Goal: Information Seeking & Learning: Learn about a topic

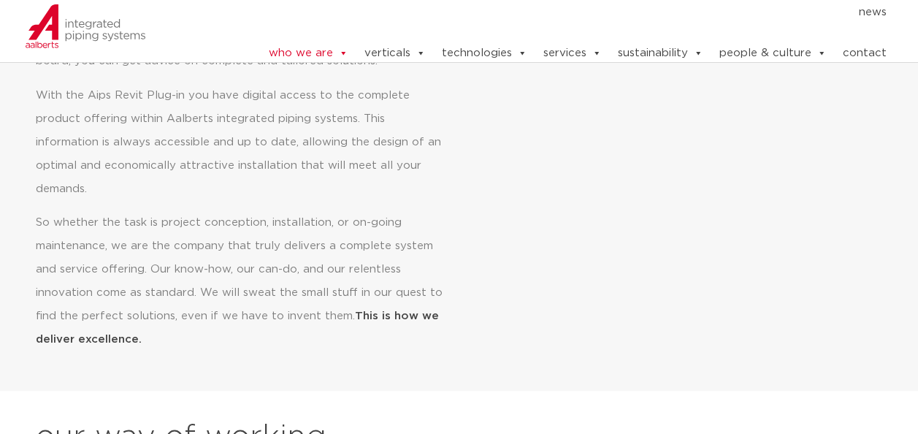
scroll to position [529, 0]
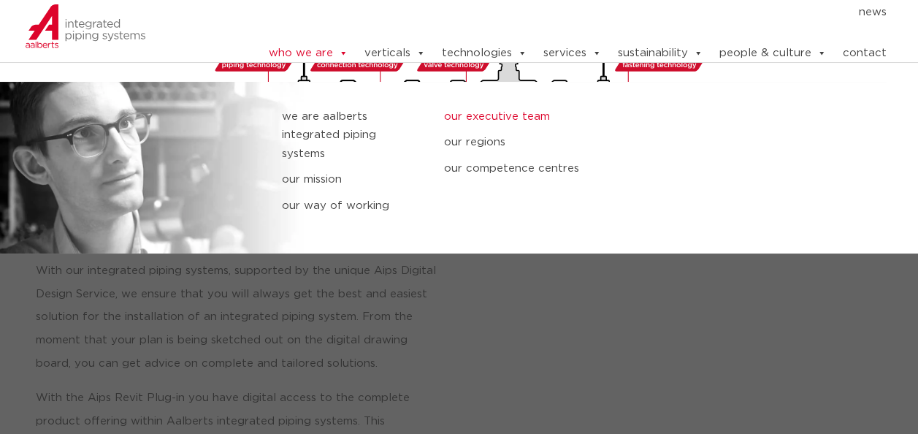
click at [496, 112] on link "our executive team" at bounding box center [514, 116] width 140 height 19
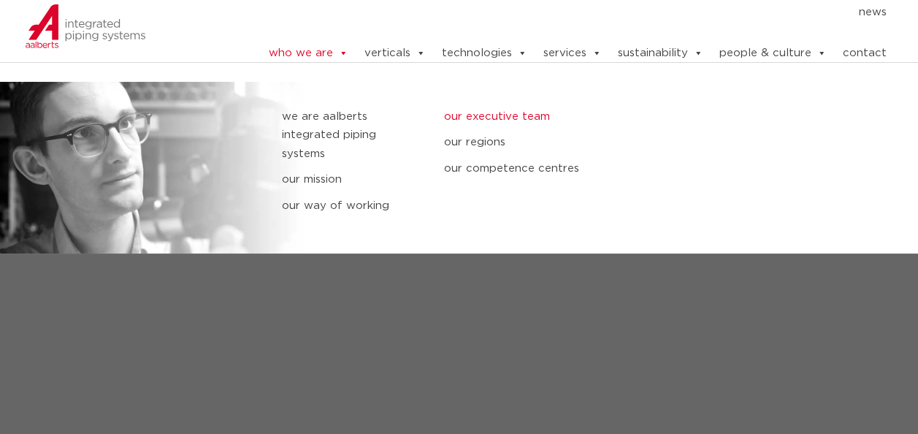
scroll to position [1556, 0]
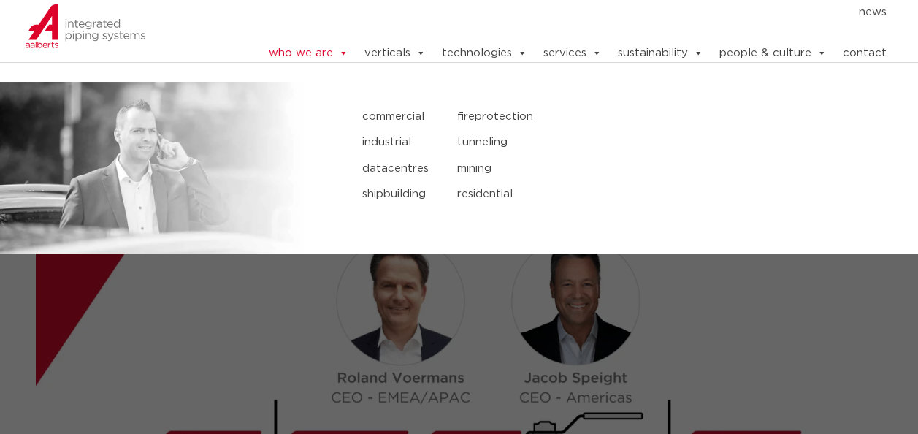
click at [487, 110] on link "fireprotection" at bounding box center [588, 116] width 262 height 19
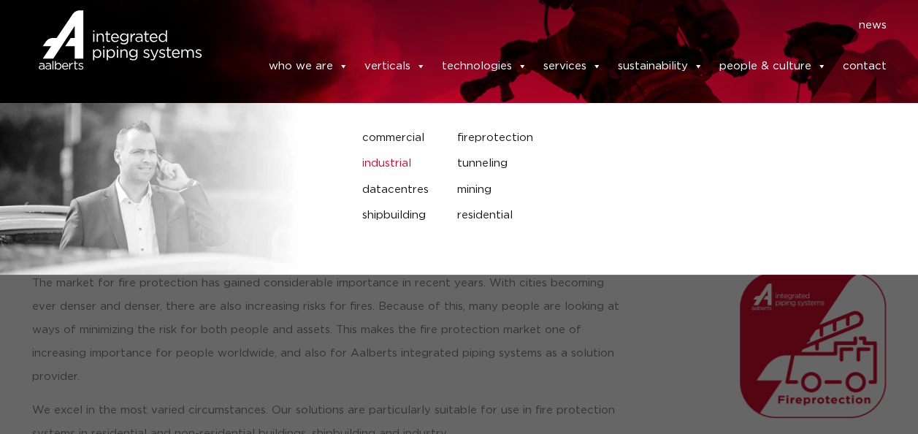
click at [399, 154] on link "industrial" at bounding box center [398, 163] width 72 height 19
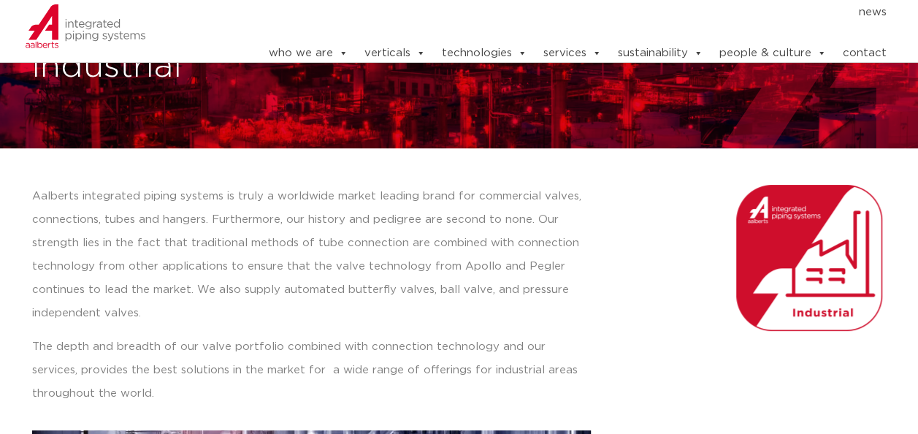
scroll to position [85, 0]
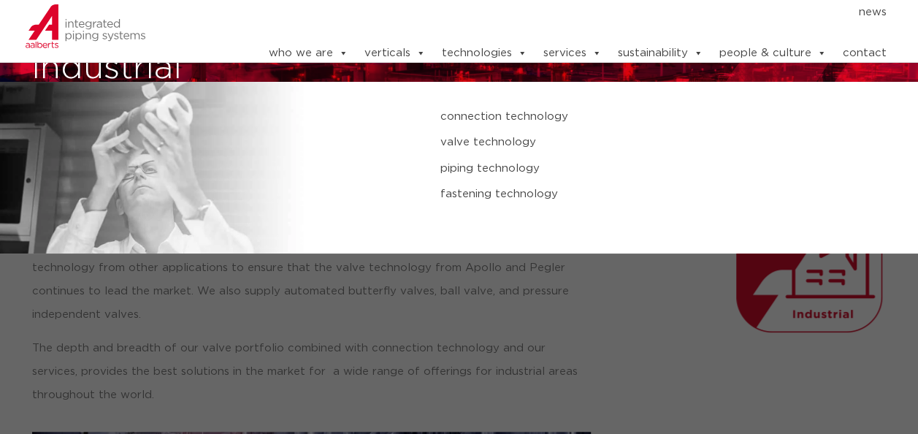
click at [503, 187] on link "fastening technology" at bounding box center [613, 194] width 345 height 19
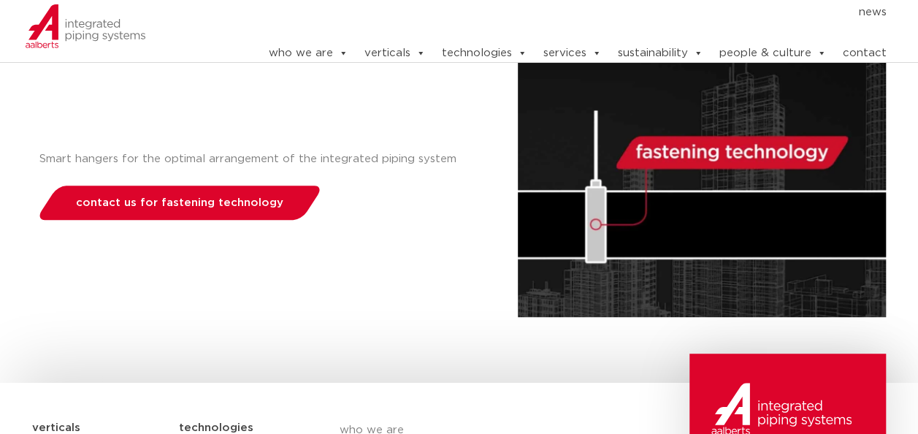
scroll to position [205, 0]
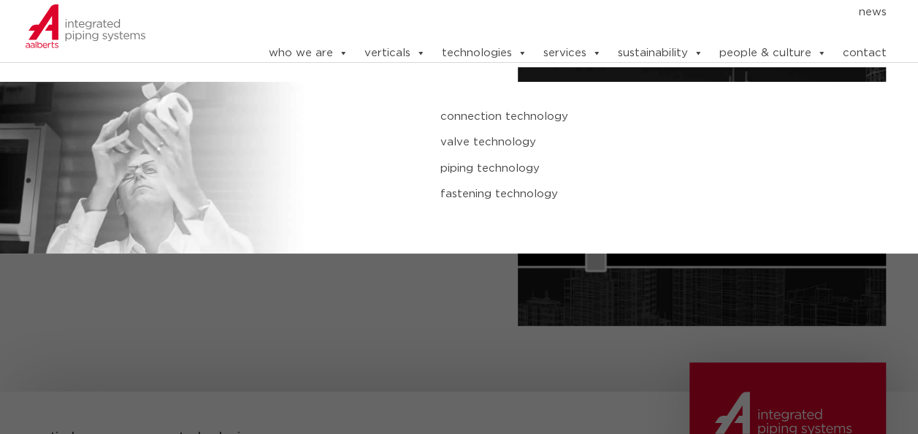
click at [500, 110] on link "connection technology" at bounding box center [613, 116] width 345 height 19
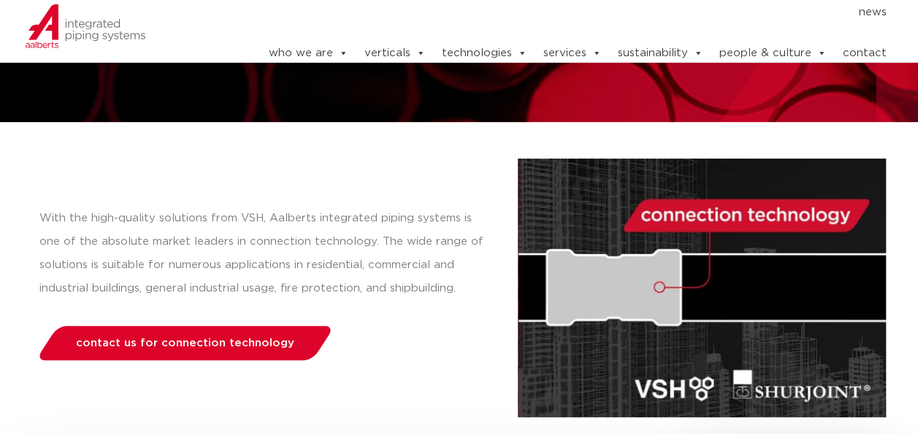
scroll to position [115, 0]
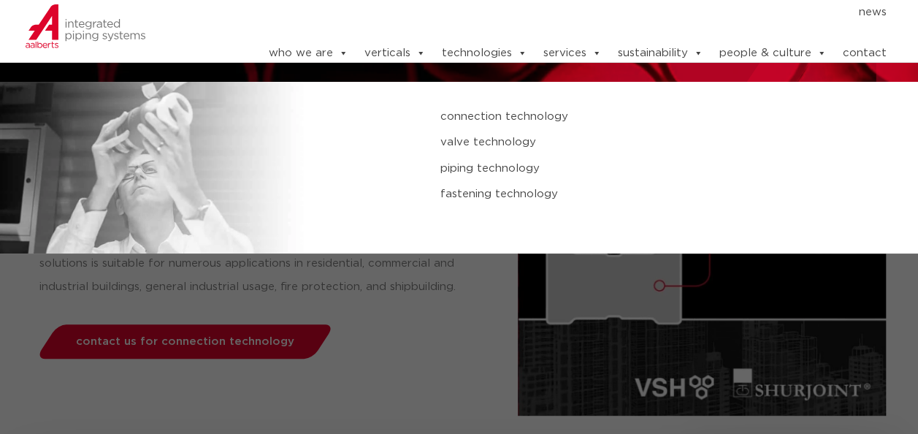
click at [498, 161] on link "piping technology" at bounding box center [613, 168] width 345 height 19
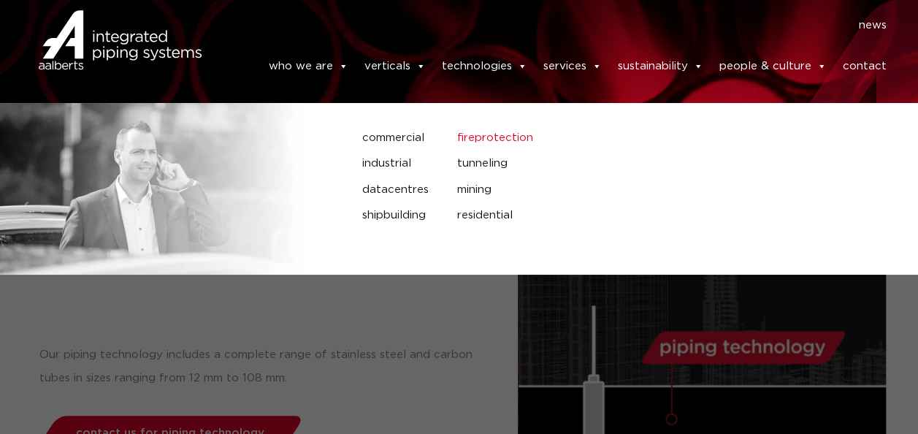
click at [500, 130] on link "fireprotection" at bounding box center [588, 138] width 262 height 19
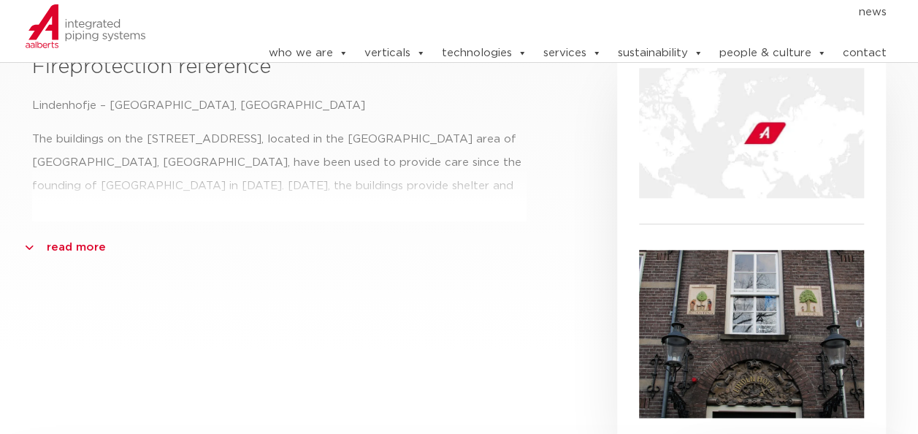
scroll to position [707, 0]
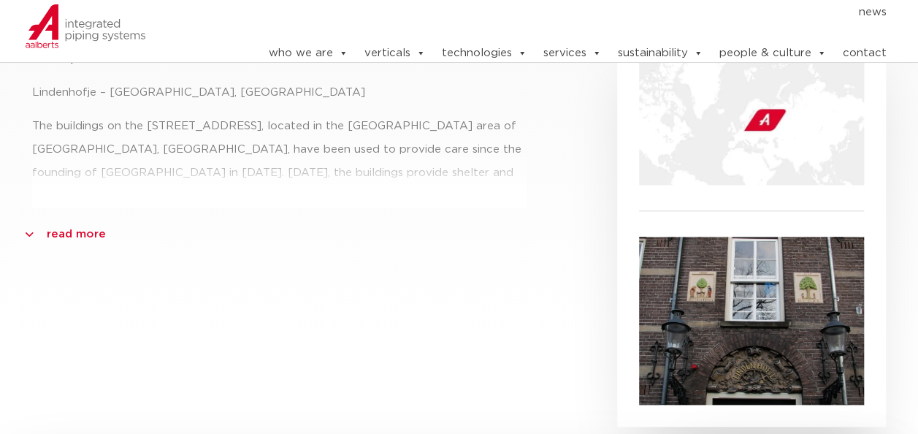
click at [64, 223] on link "read more" at bounding box center [76, 234] width 59 height 23
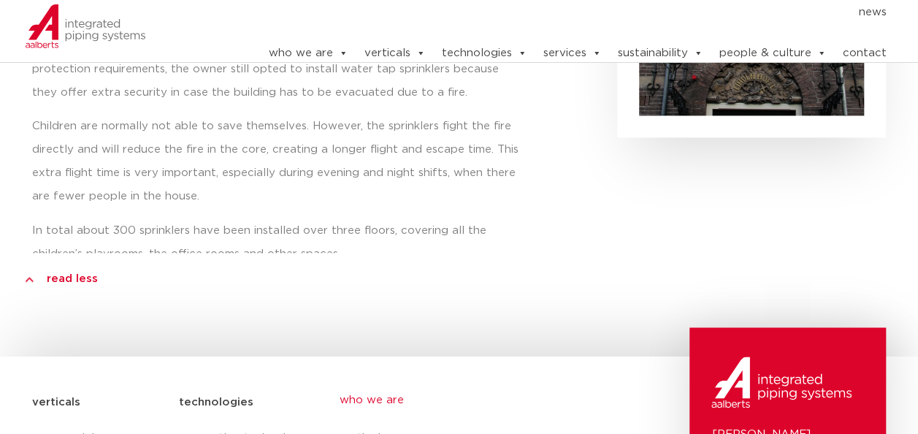
scroll to position [997, 0]
